Goal: Check status: Check status

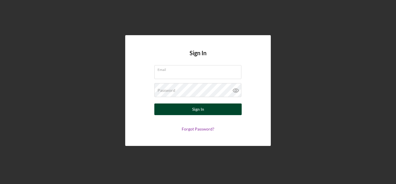
type input "rporter@pcvmail.org"
click at [191, 110] on button "Sign In" at bounding box center [197, 110] width 87 height 12
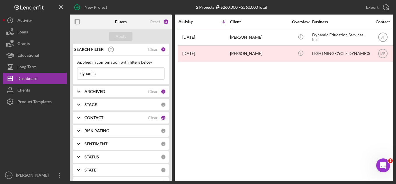
click at [99, 73] on input "dynamic" at bounding box center [120, 74] width 87 height 12
type input "d"
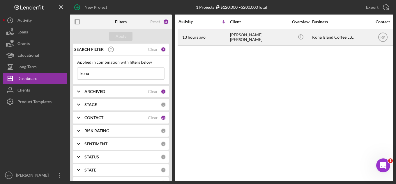
type input "kona"
click at [324, 36] on div "Kona Island Coffee LLC" at bounding box center [341, 37] width 58 height 15
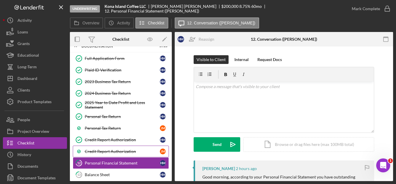
scroll to position [26, 0]
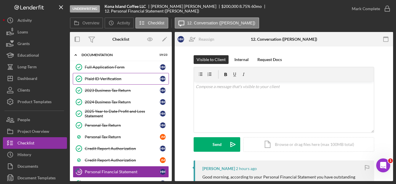
click at [111, 77] on div "Plaid ID Verification" at bounding box center [122, 79] width 75 height 5
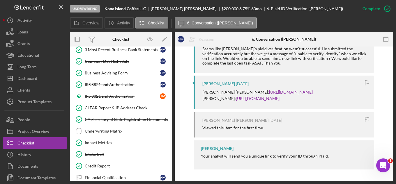
scroll to position [201, 0]
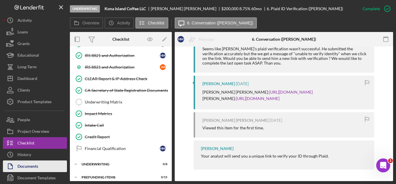
click at [46, 166] on button "Documents" at bounding box center [35, 167] width 64 height 12
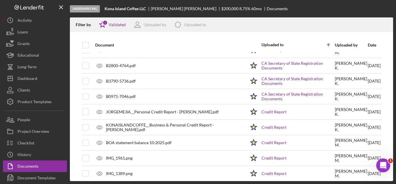
scroll to position [378, 0]
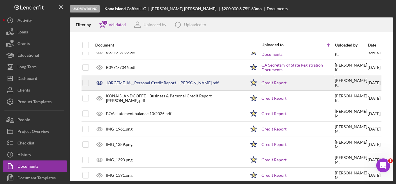
click at [163, 86] on div "JORGEMEJIA__Personal Credit Report - [PERSON_NAME].pdf" at bounding box center [168, 83] width 153 height 15
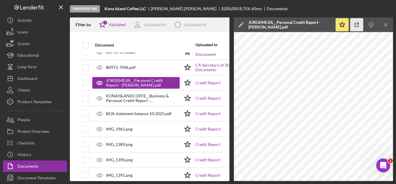
click at [355, 24] on icon "button" at bounding box center [356, 24] width 13 height 13
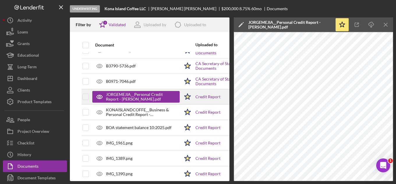
scroll to position [363, 0]
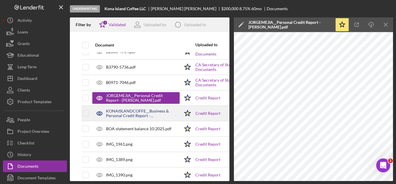
click at [151, 112] on div "KONAISLANDCOFFE__Business & Personal Credit Report - [PERSON_NAME].pdf" at bounding box center [143, 113] width 74 height 9
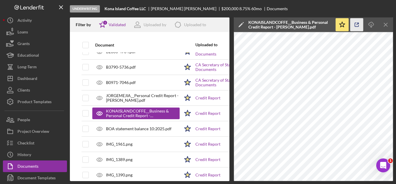
click at [355, 24] on icon "button" at bounding box center [356, 24] width 13 height 13
click at [387, 23] on icon "Icon/Menu Close" at bounding box center [385, 24] width 13 height 13
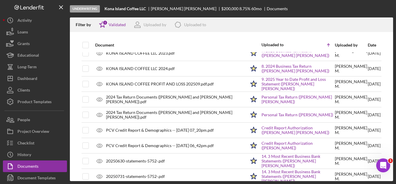
scroll to position [0, 0]
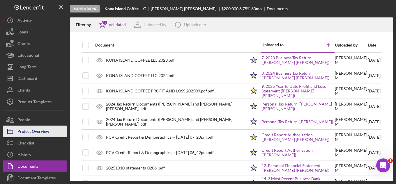
click at [38, 132] on div "Project Overview" at bounding box center [33, 132] width 32 height 13
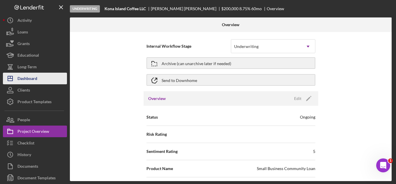
click at [32, 80] on div "Dashboard" at bounding box center [27, 79] width 20 height 13
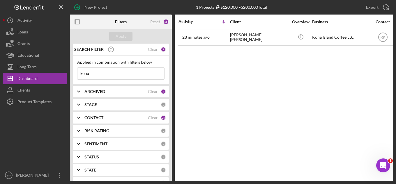
drag, startPoint x: 117, startPoint y: 73, endPoint x: 72, endPoint y: 71, distance: 45.5
click at [72, 71] on div "SEARCH FILTER Clear 1 Applied in combination with filters below kona Icon/Menu …" at bounding box center [121, 113] width 102 height 138
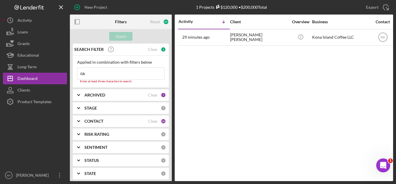
type input "c"
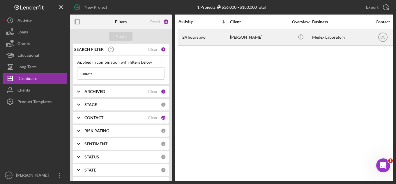
type input "medex"
click at [243, 37] on div "Mariam Khachatryan" at bounding box center [259, 37] width 58 height 15
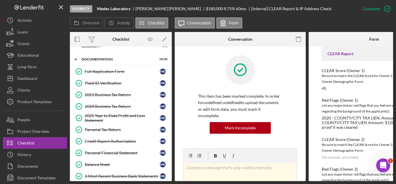
scroll to position [1, 0]
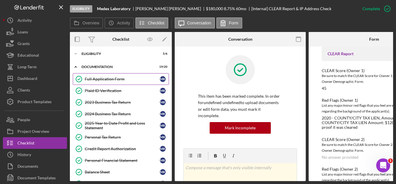
click at [108, 79] on div "Full Application Form" at bounding box center [122, 79] width 75 height 5
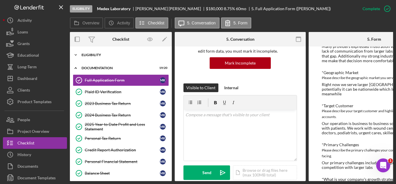
click at [98, 57] on div "Icon/Expander Eligibility 5 / 6" at bounding box center [121, 55] width 102 height 12
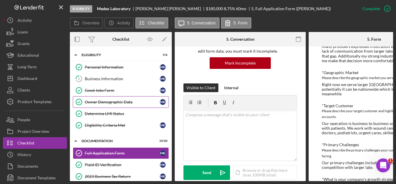
click at [98, 100] on div "Owner Demographic Data" at bounding box center [122, 102] width 75 height 5
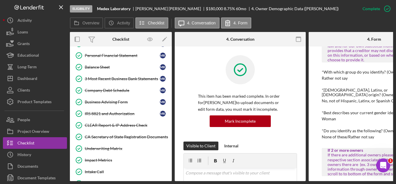
scroll to position [175, 0]
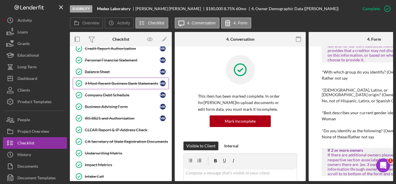
click at [111, 83] on div "3 Most Recent Business Bank Statements" at bounding box center [122, 83] width 75 height 5
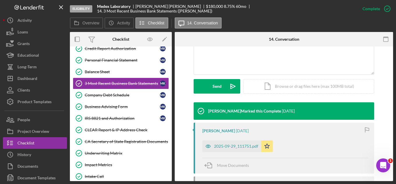
scroll to position [175, 0]
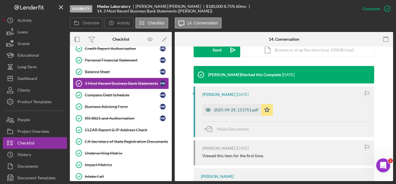
click at [233, 110] on div "2025-09-29_111751.pdf" at bounding box center [236, 110] width 44 height 5
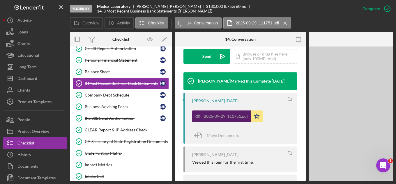
scroll to position [181, 0]
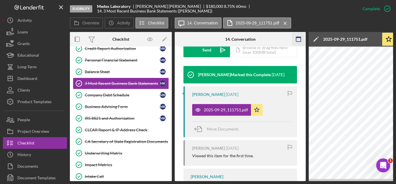
click at [299, 40] on icon "button" at bounding box center [298, 39] width 13 height 13
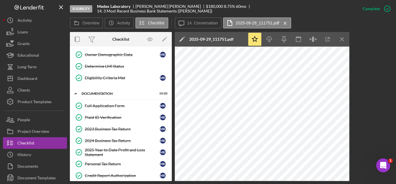
scroll to position [58, 0]
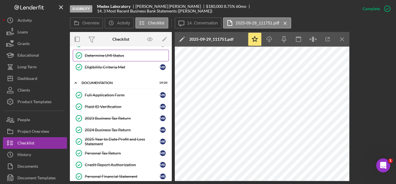
click at [101, 58] on div "Determine LMI Status" at bounding box center [127, 55] width 84 height 5
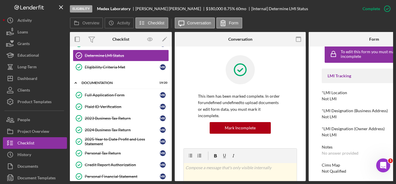
scroll to position [10, 0]
